Goal: Navigation & Orientation: Find specific page/section

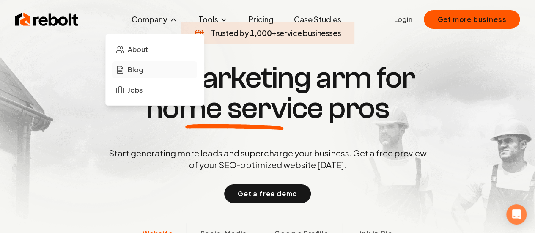
click at [152, 72] on link "Blog" at bounding box center [155, 69] width 85 height 17
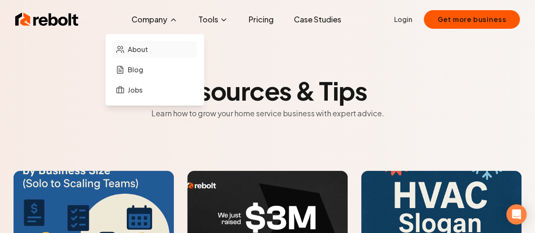
click at [163, 50] on link "About" at bounding box center [155, 49] width 85 height 17
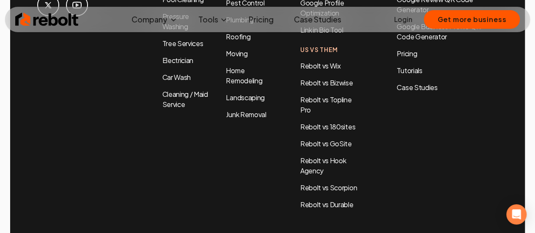
scroll to position [2889, 0]
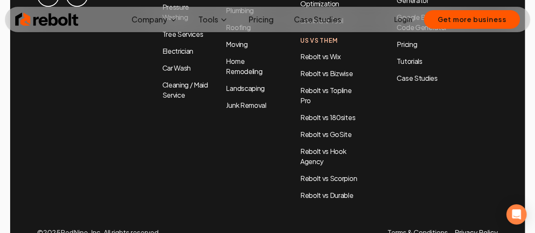
click at [475, 228] on link "Privacy Policy" at bounding box center [476, 232] width 43 height 9
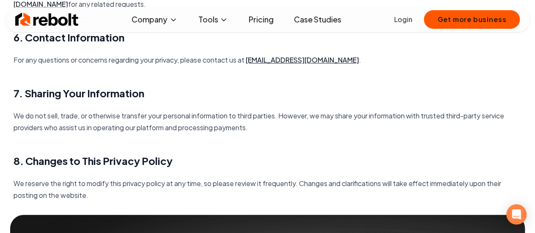
scroll to position [745, 0]
